Goal: Navigation & Orientation: Go to known website

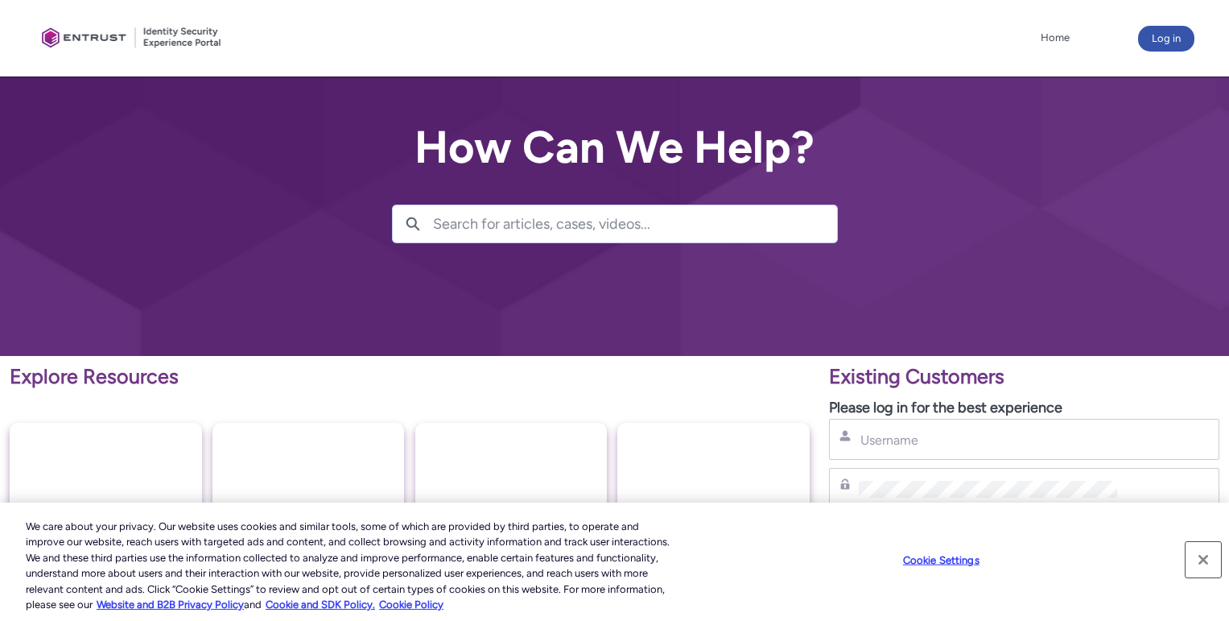
click at [1207, 561] on button "Close" at bounding box center [1203, 559] width 35 height 35
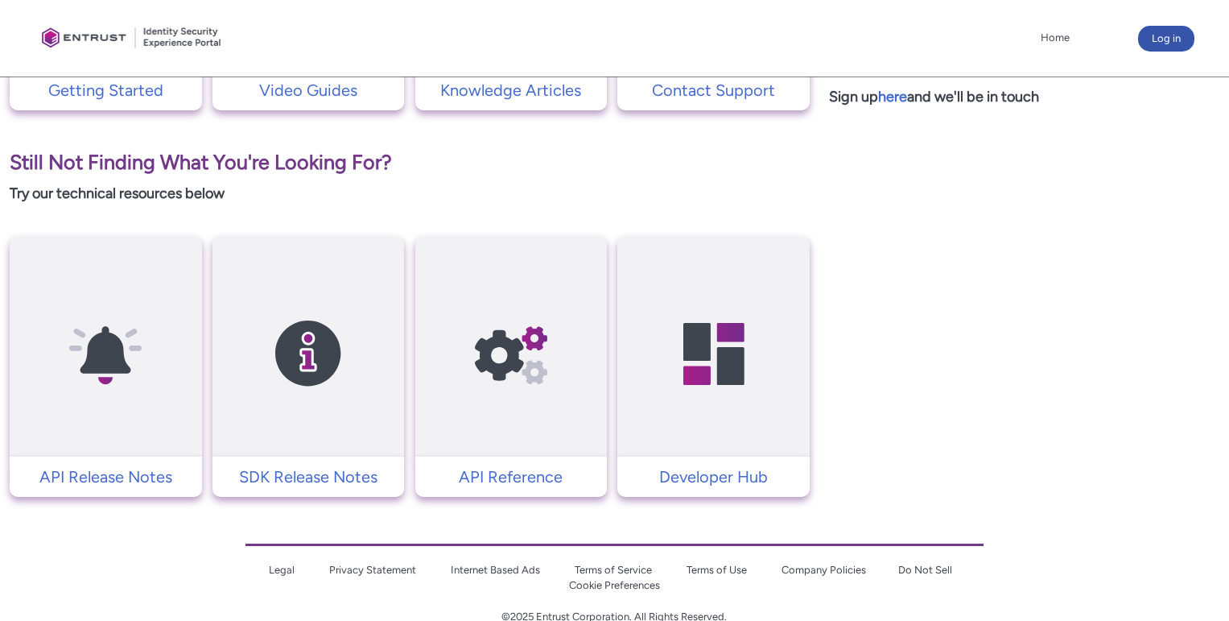
scroll to position [609, 0]
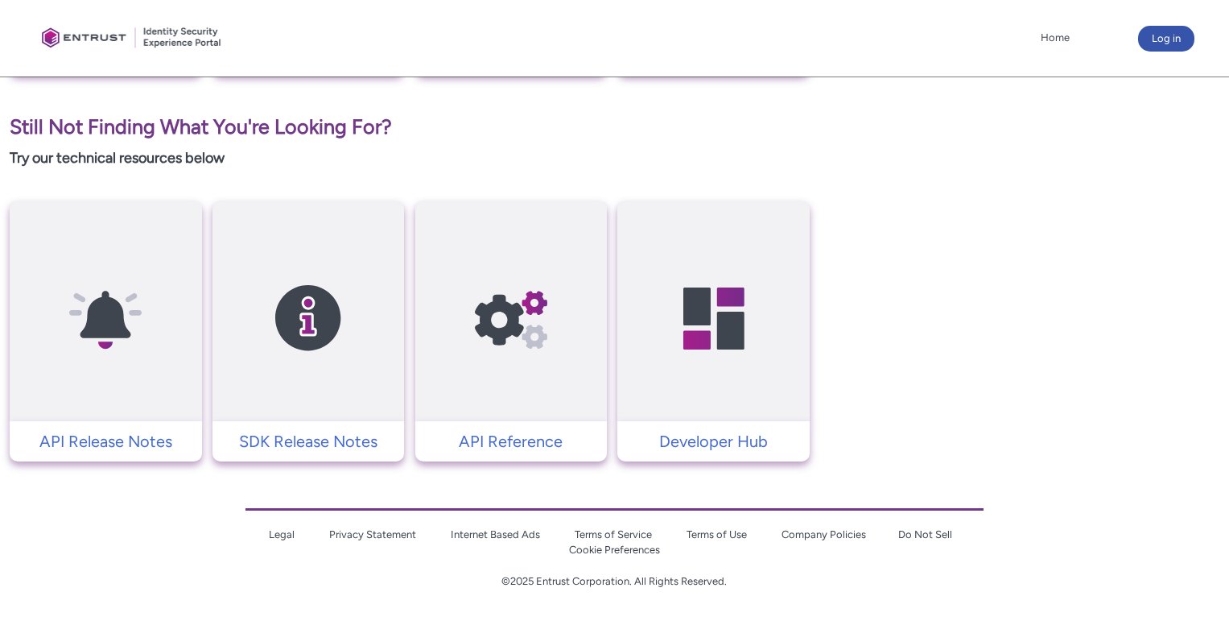
click at [612, 547] on link "Cookie Preferences" at bounding box center [614, 549] width 91 height 12
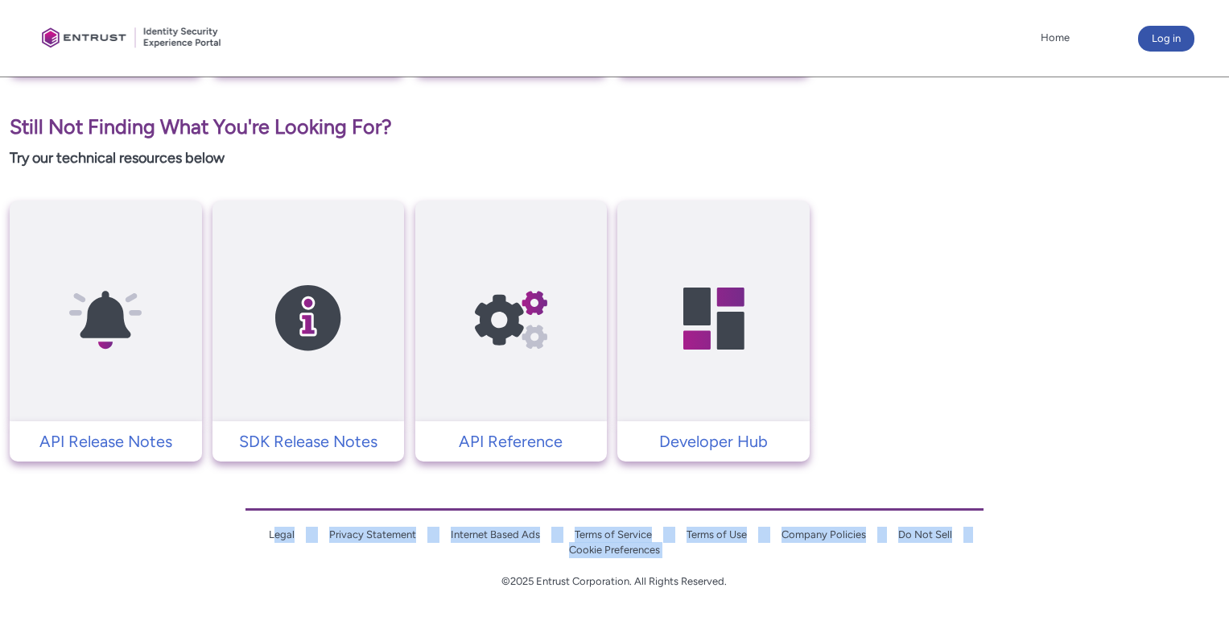
click at [612, 547] on link "Cookie Preferences" at bounding box center [614, 549] width 91 height 12
